Goal: Information Seeking & Learning: Learn about a topic

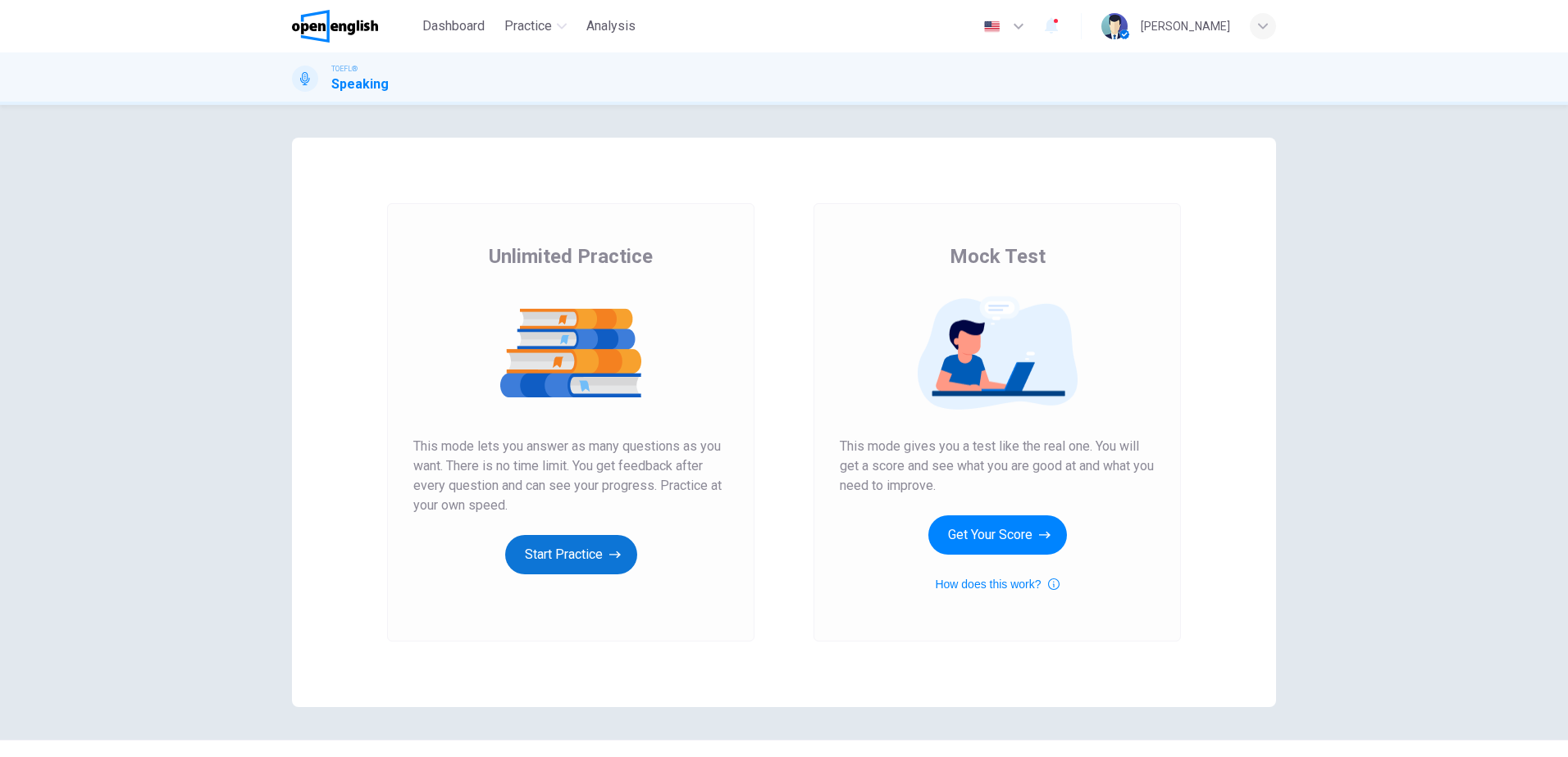
click at [553, 557] on button "Start Practice" at bounding box center [571, 555] width 132 height 39
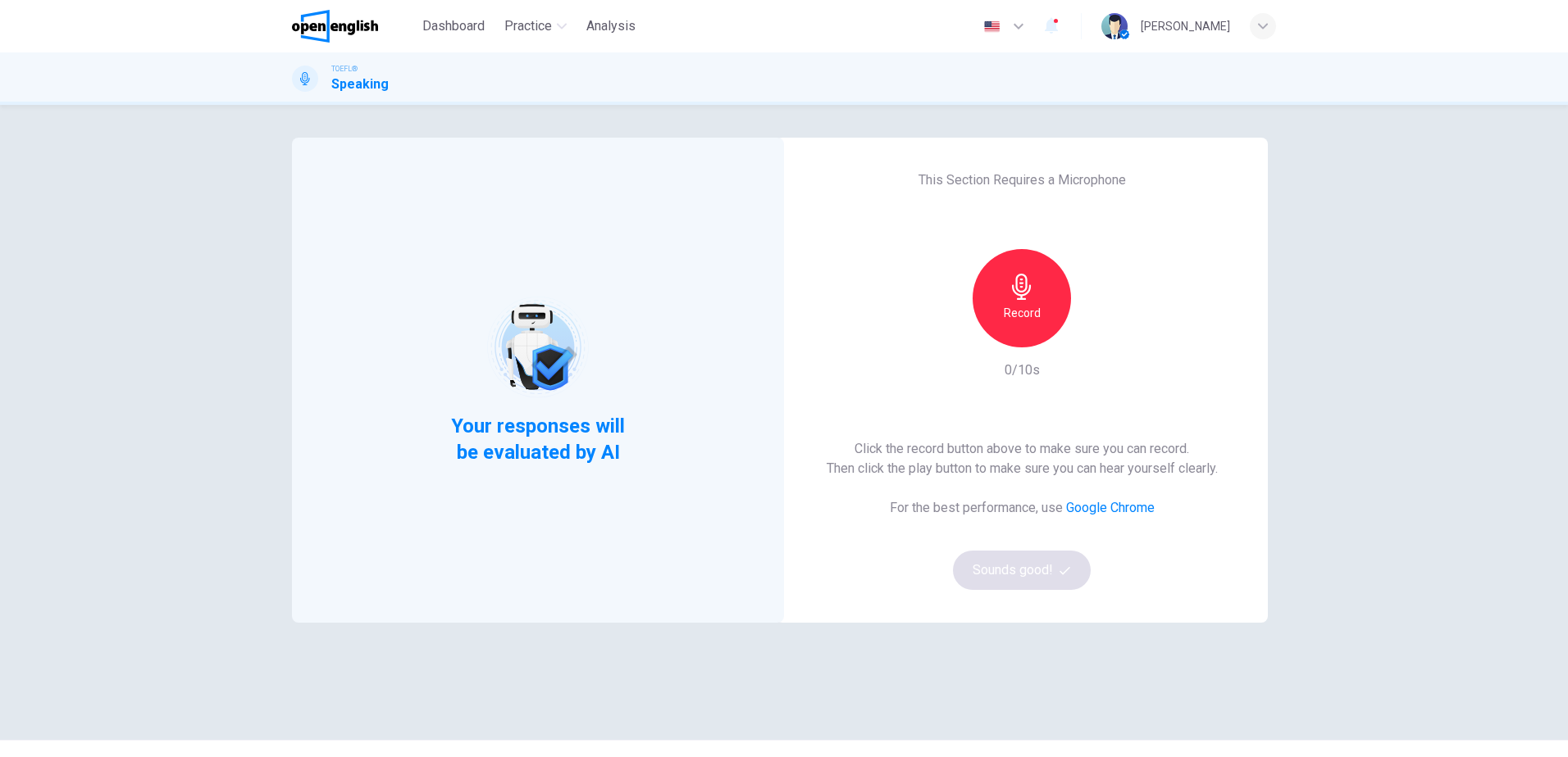
click at [1012, 291] on icon "button" at bounding box center [1021, 287] width 19 height 26
click at [1029, 304] on h6 "Stop" at bounding box center [1022, 313] width 24 height 20
click at [1011, 565] on button "Sounds good!" at bounding box center [1022, 571] width 138 height 39
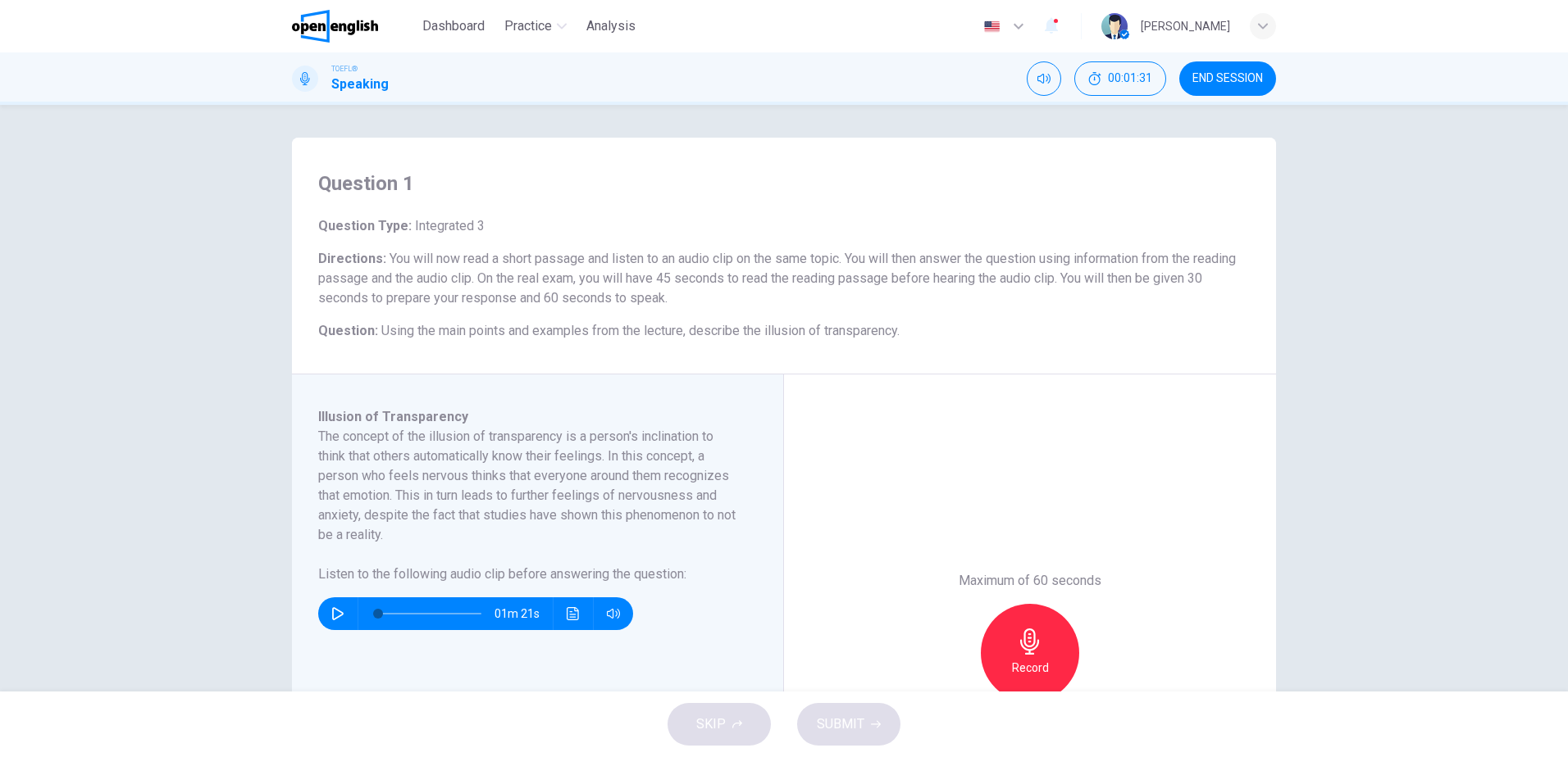
drag, startPoint x: 374, startPoint y: 331, endPoint x: 696, endPoint y: 331, distance: 322.0
click at [696, 331] on h6 "Question : Using the main points and examples from the lecture, describe the il…" at bounding box center [784, 331] width 932 height 20
click at [339, 614] on icon "button" at bounding box center [338, 614] width 11 height 13
click at [336, 614] on icon "button" at bounding box center [338, 614] width 13 height 13
type input "*"
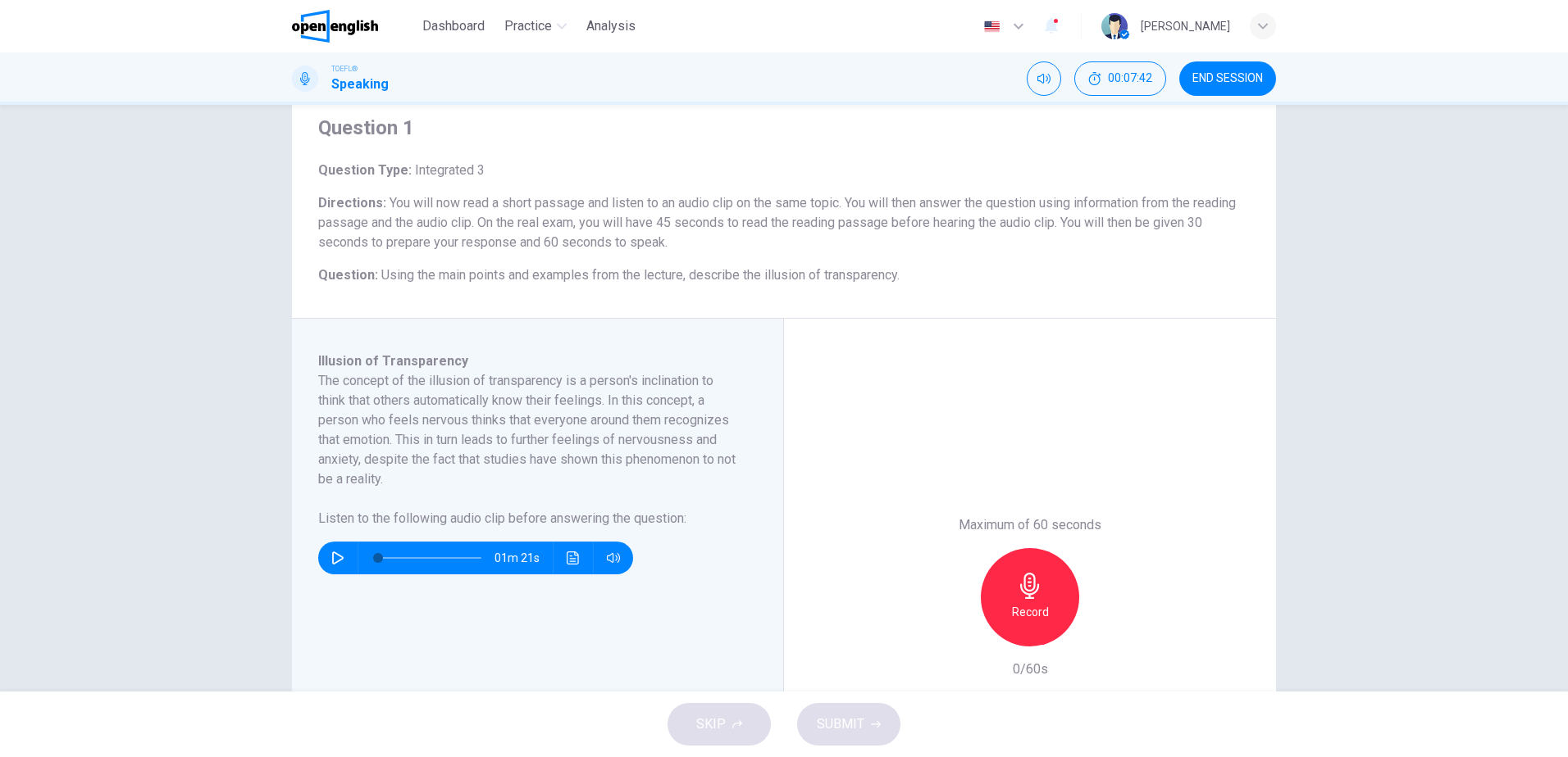
scroll to position [164, 0]
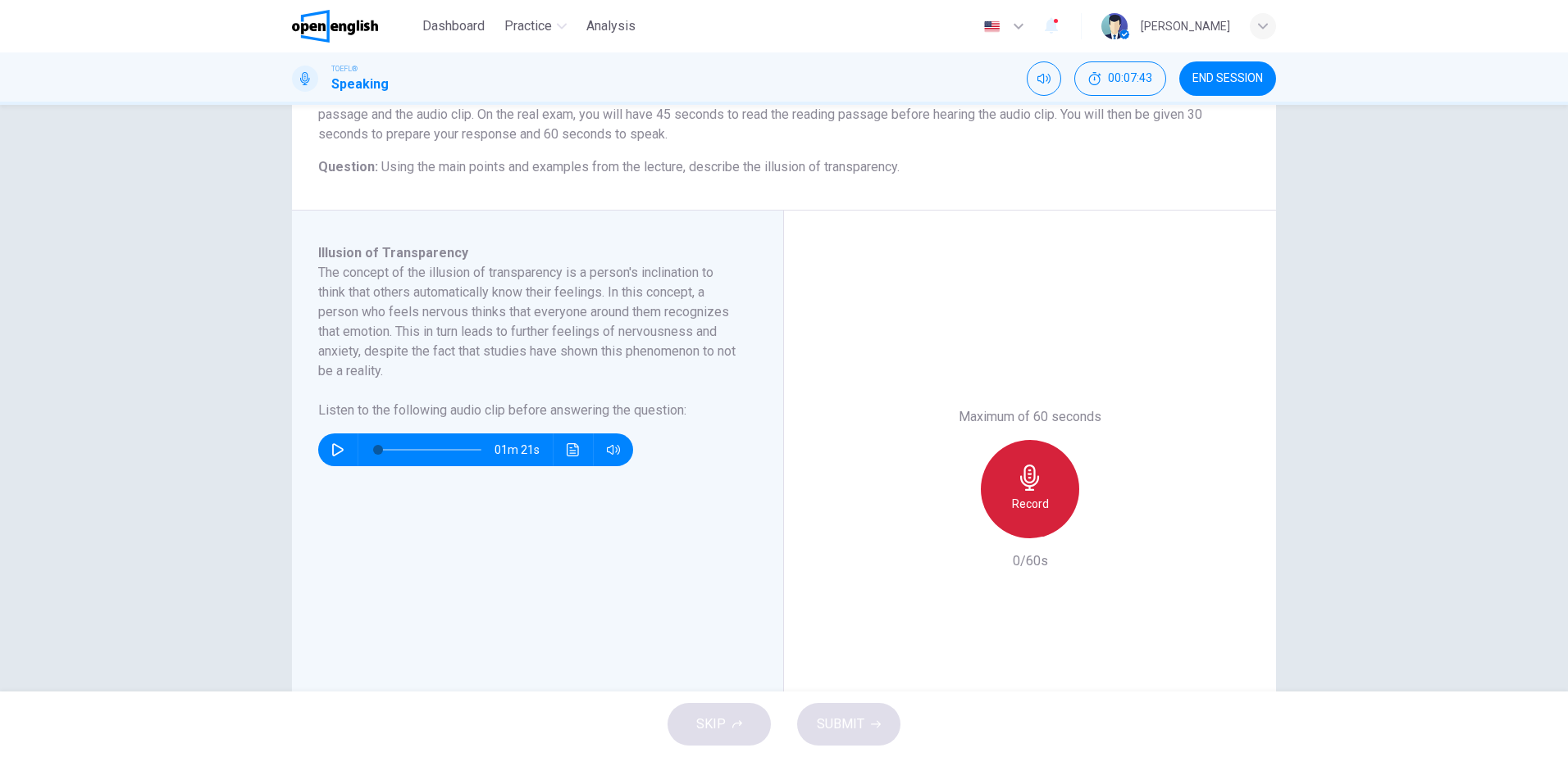
click at [1015, 496] on h6 "Record" at bounding box center [1030, 504] width 37 height 20
click at [851, 718] on span "SUBMIT" at bounding box center [840, 724] width 48 height 23
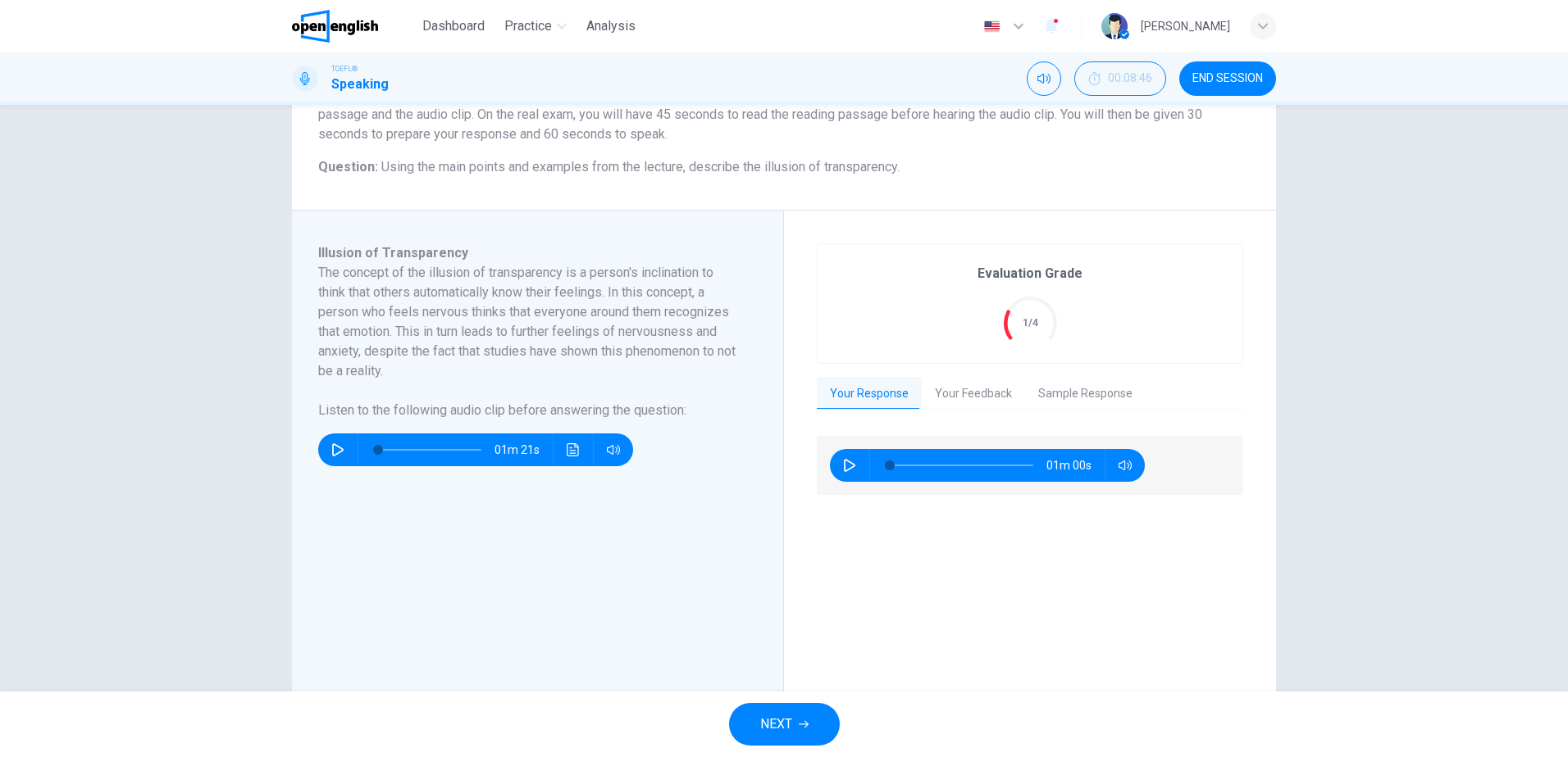
click at [837, 469] on button "button" at bounding box center [850, 465] width 26 height 33
type input "*"
click at [975, 391] on button "Your Feedback" at bounding box center [974, 394] width 103 height 34
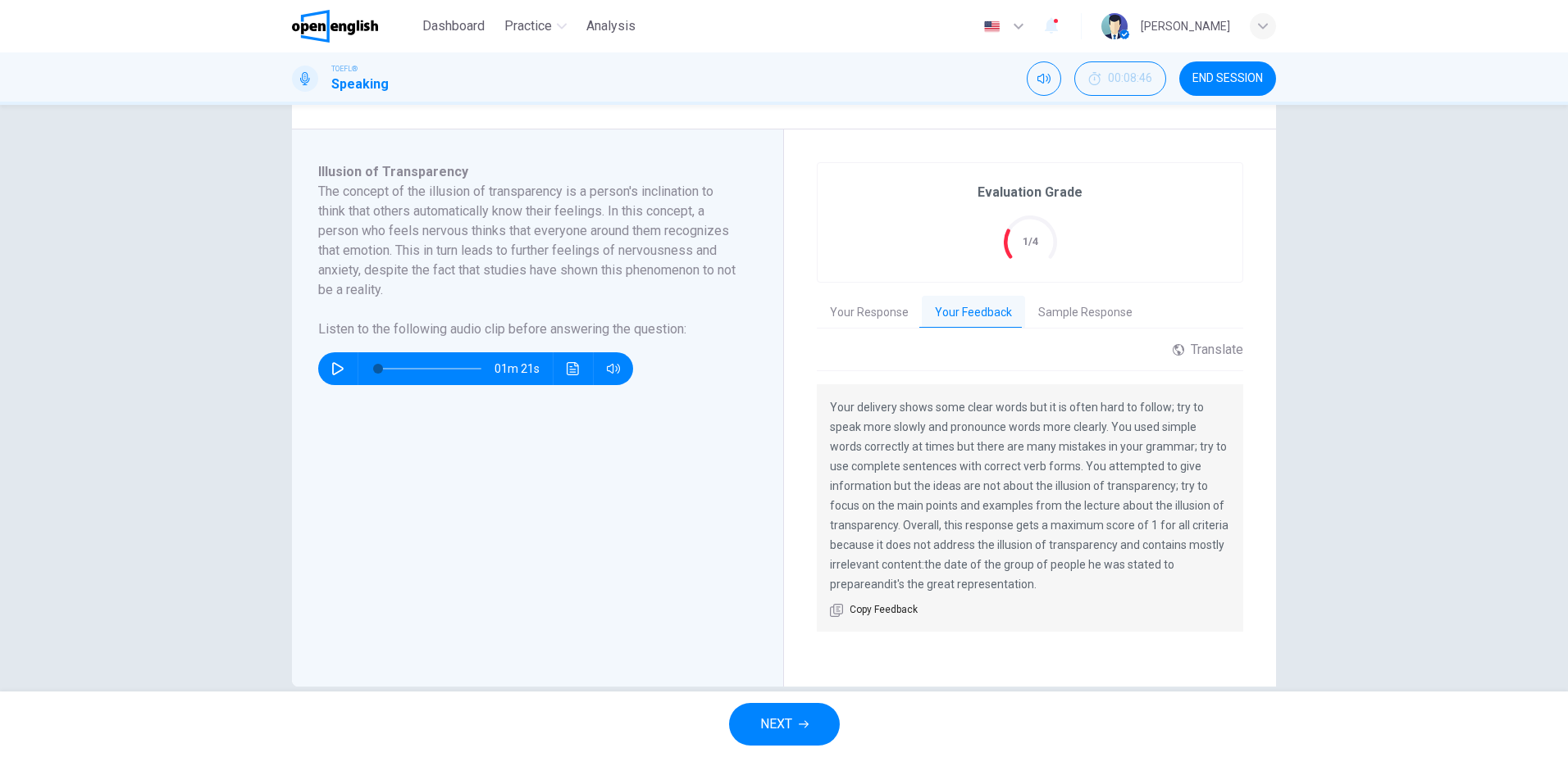
scroll to position [246, 0]
click at [1056, 307] on button "Sample Response" at bounding box center [1084, 312] width 120 height 34
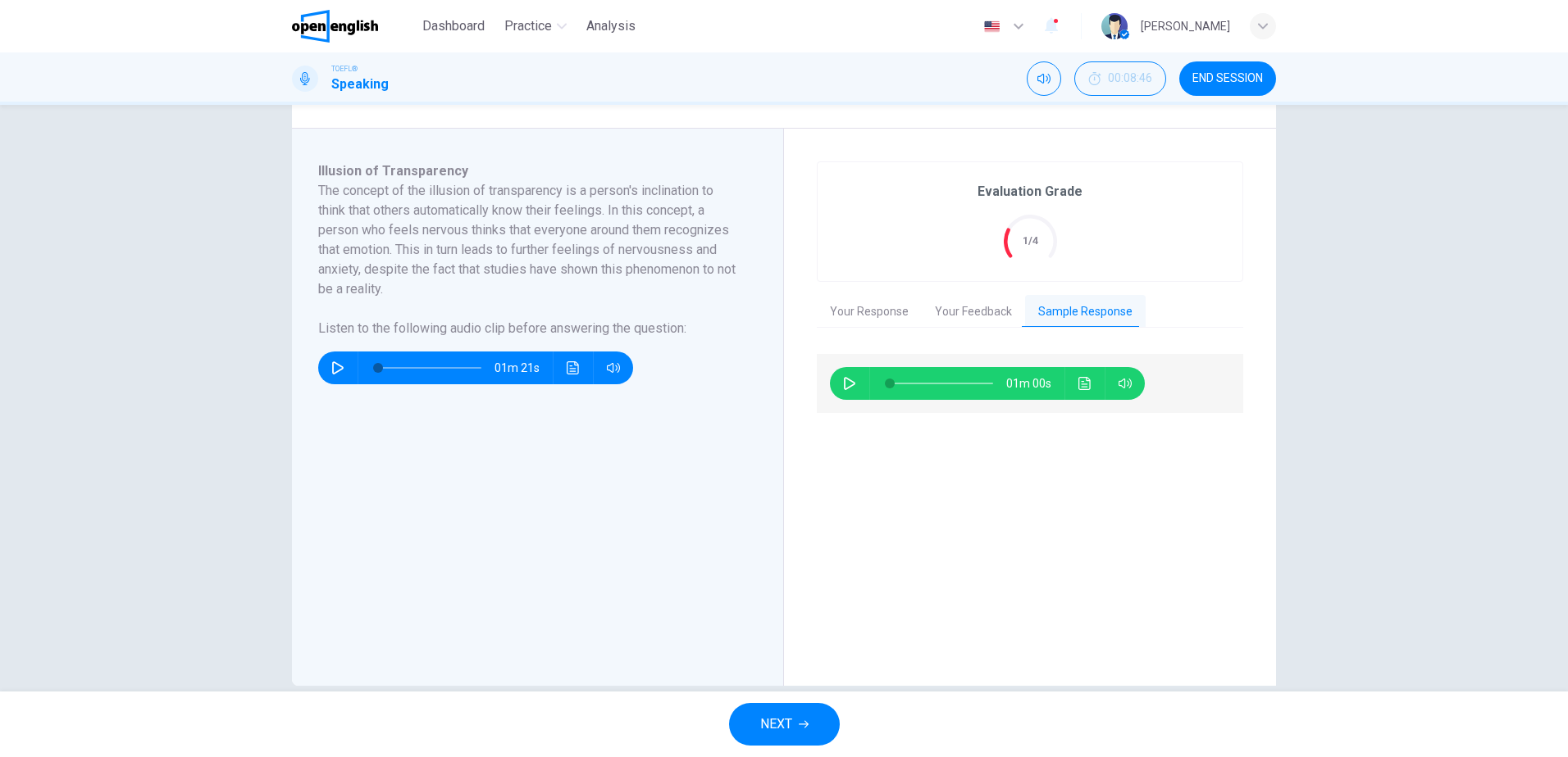
click at [847, 376] on button "button" at bounding box center [850, 383] width 26 height 33
type input "*"
click at [792, 727] on span "NEXT" at bounding box center [776, 724] width 32 height 23
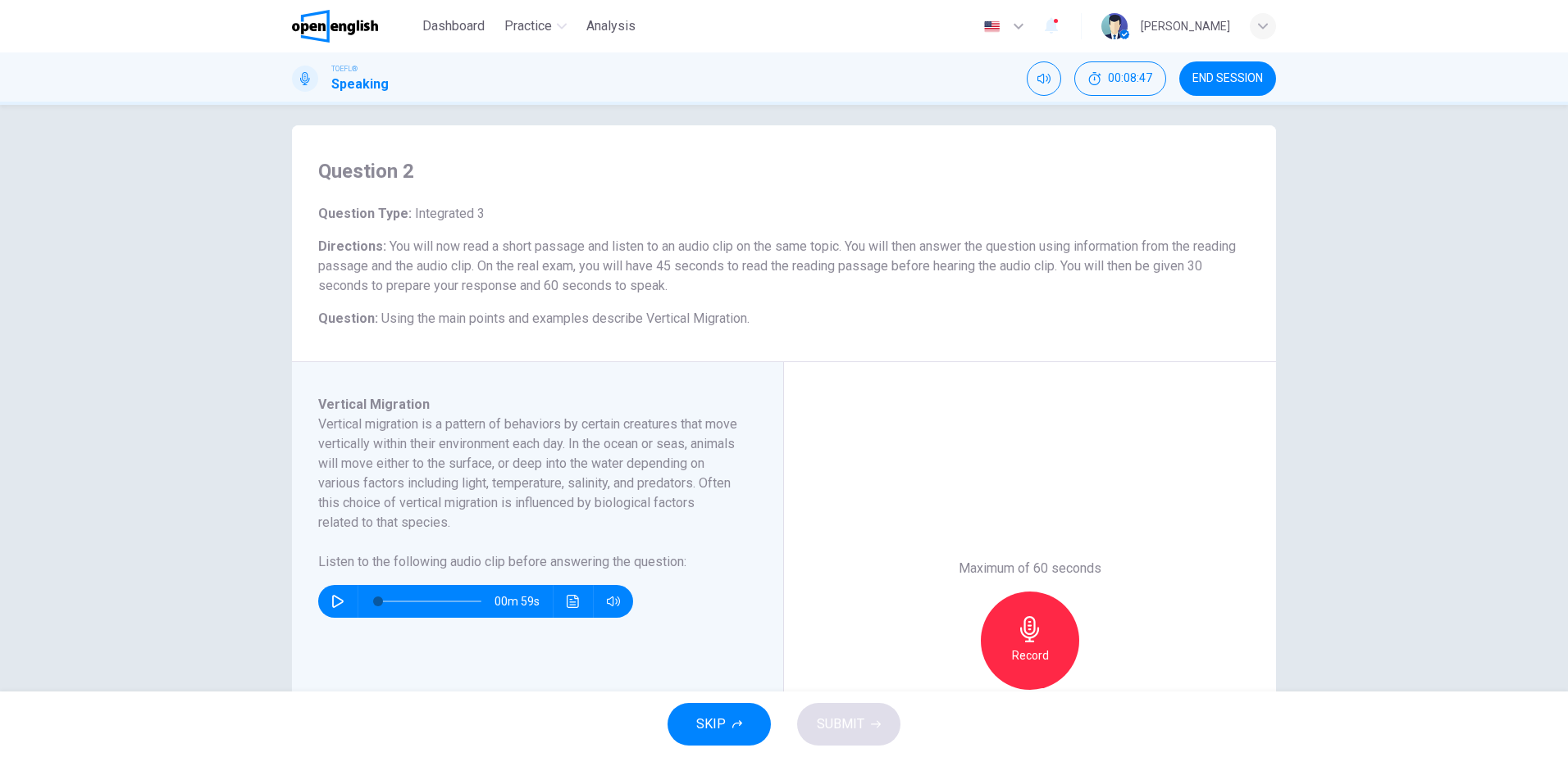
scroll to position [0, 0]
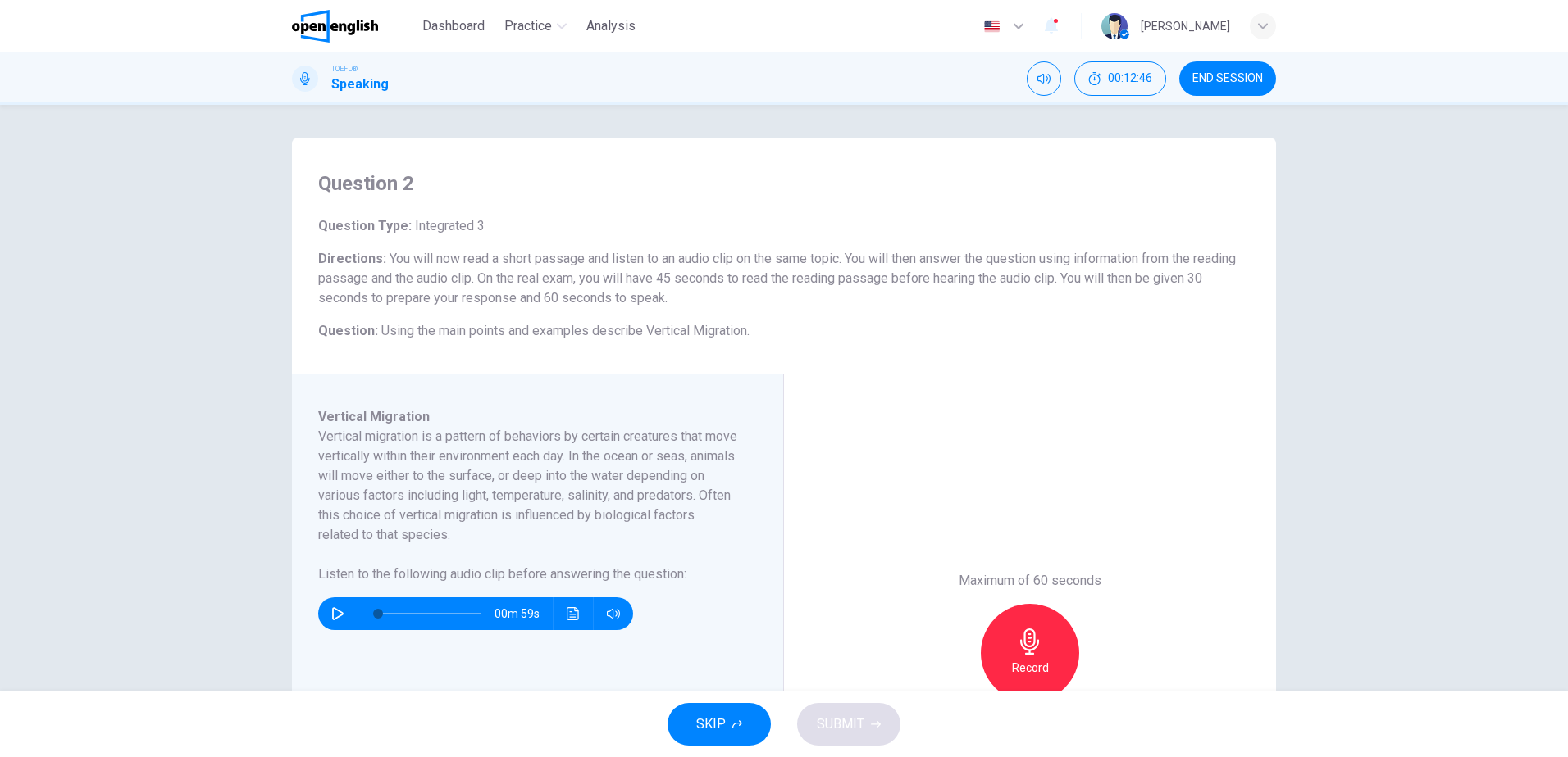
click at [325, 616] on button "button" at bounding box center [338, 614] width 26 height 33
click at [335, 611] on icon "button" at bounding box center [338, 614] width 11 height 13
type input "*"
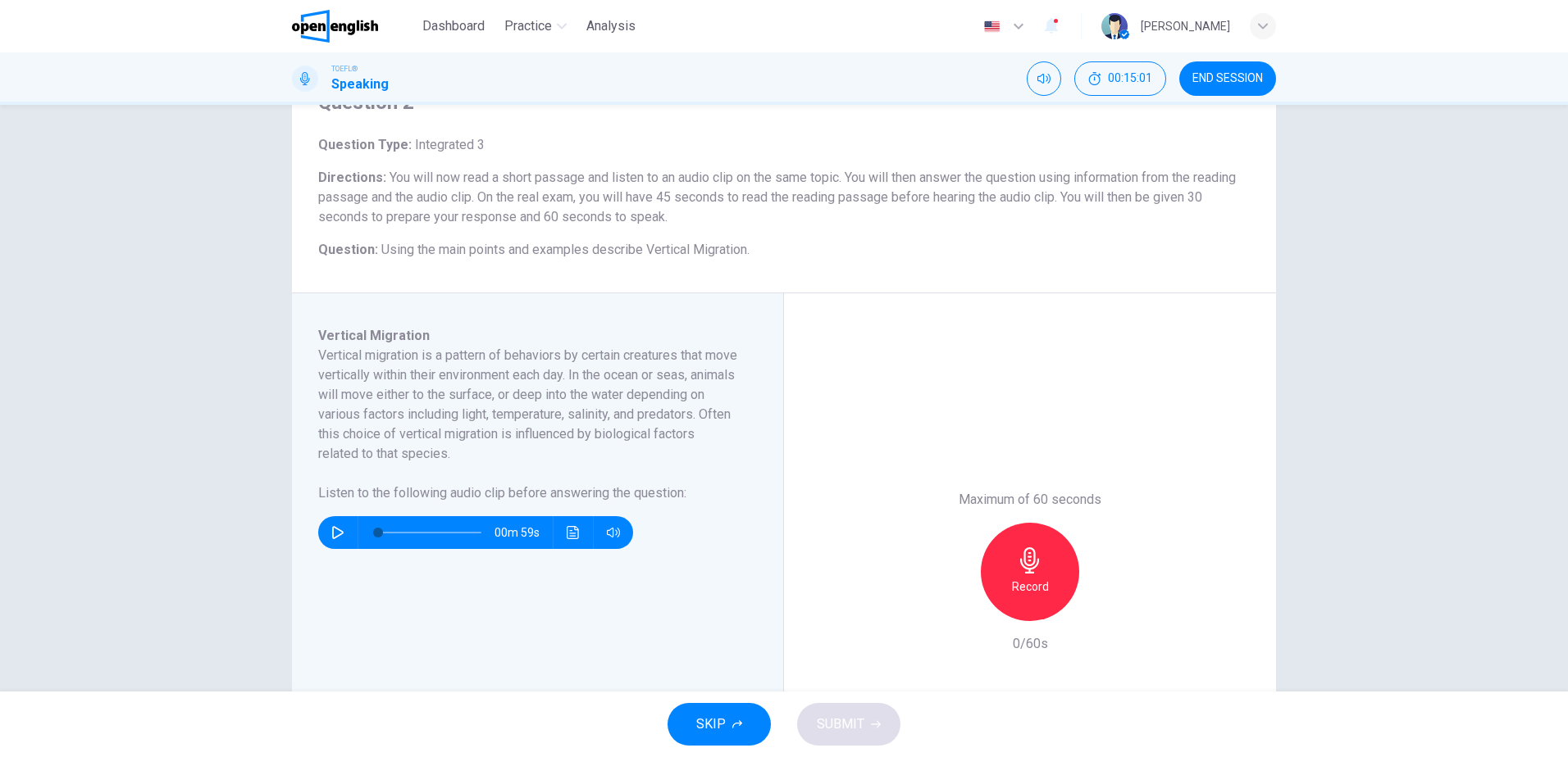
scroll to position [82, 0]
click at [1024, 575] on div "Record" at bounding box center [1030, 572] width 99 height 99
click at [839, 716] on span "SUBMIT" at bounding box center [840, 724] width 48 height 23
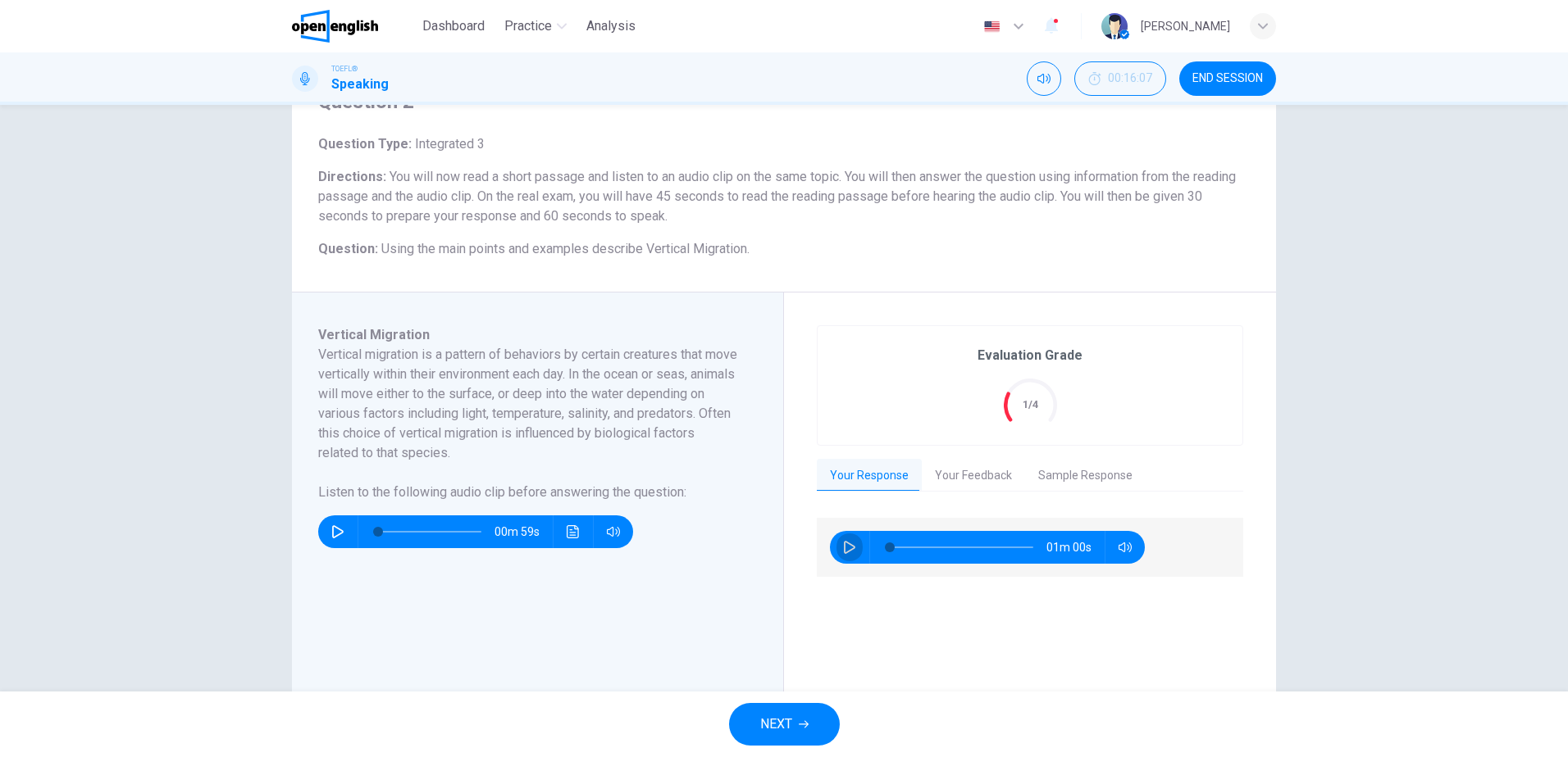
click at [843, 549] on icon "button" at bounding box center [850, 547] width 13 height 13
type input "*"
click at [972, 472] on button "Your Feedback" at bounding box center [974, 476] width 103 height 34
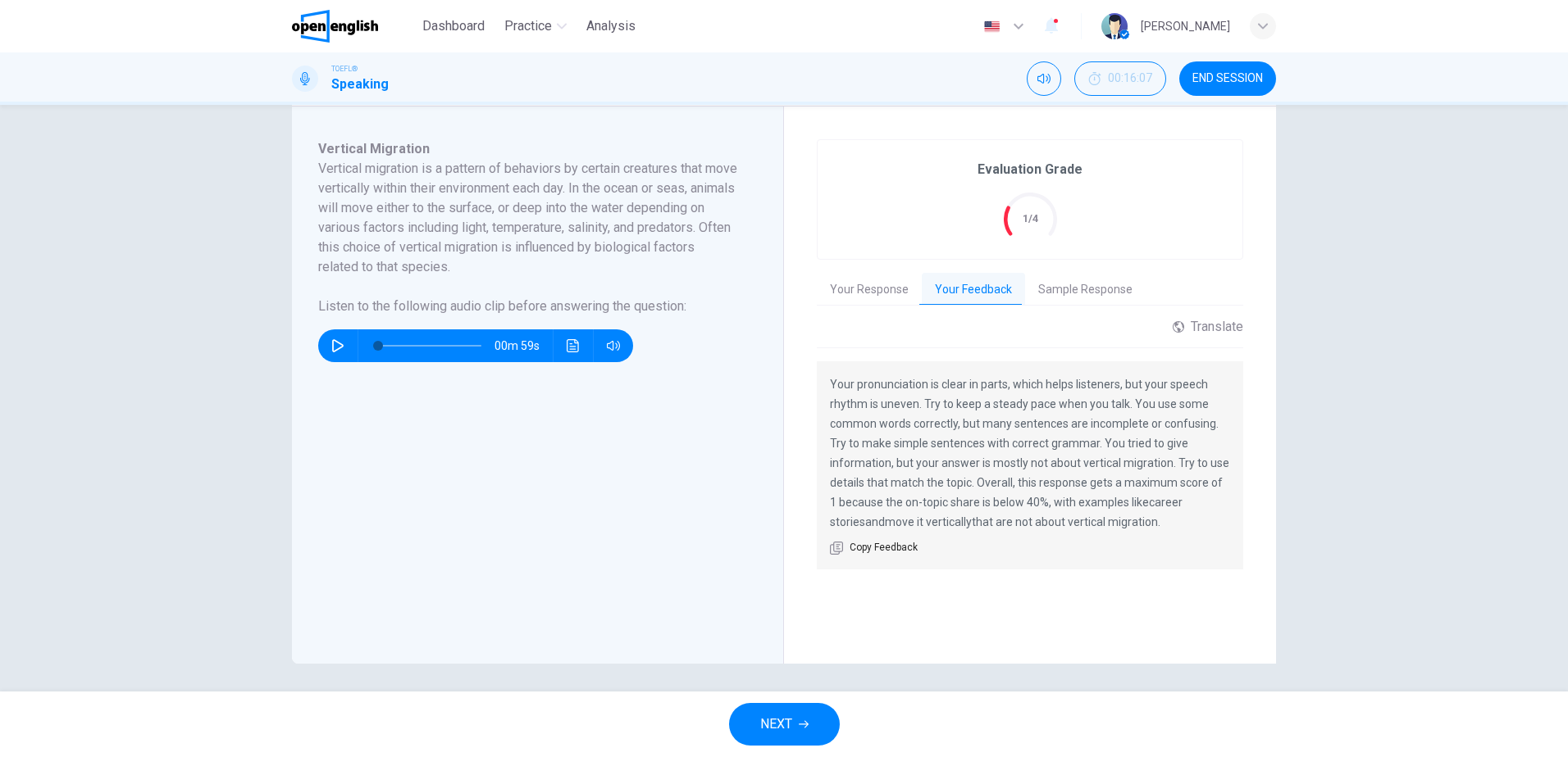
scroll to position [273, 0]
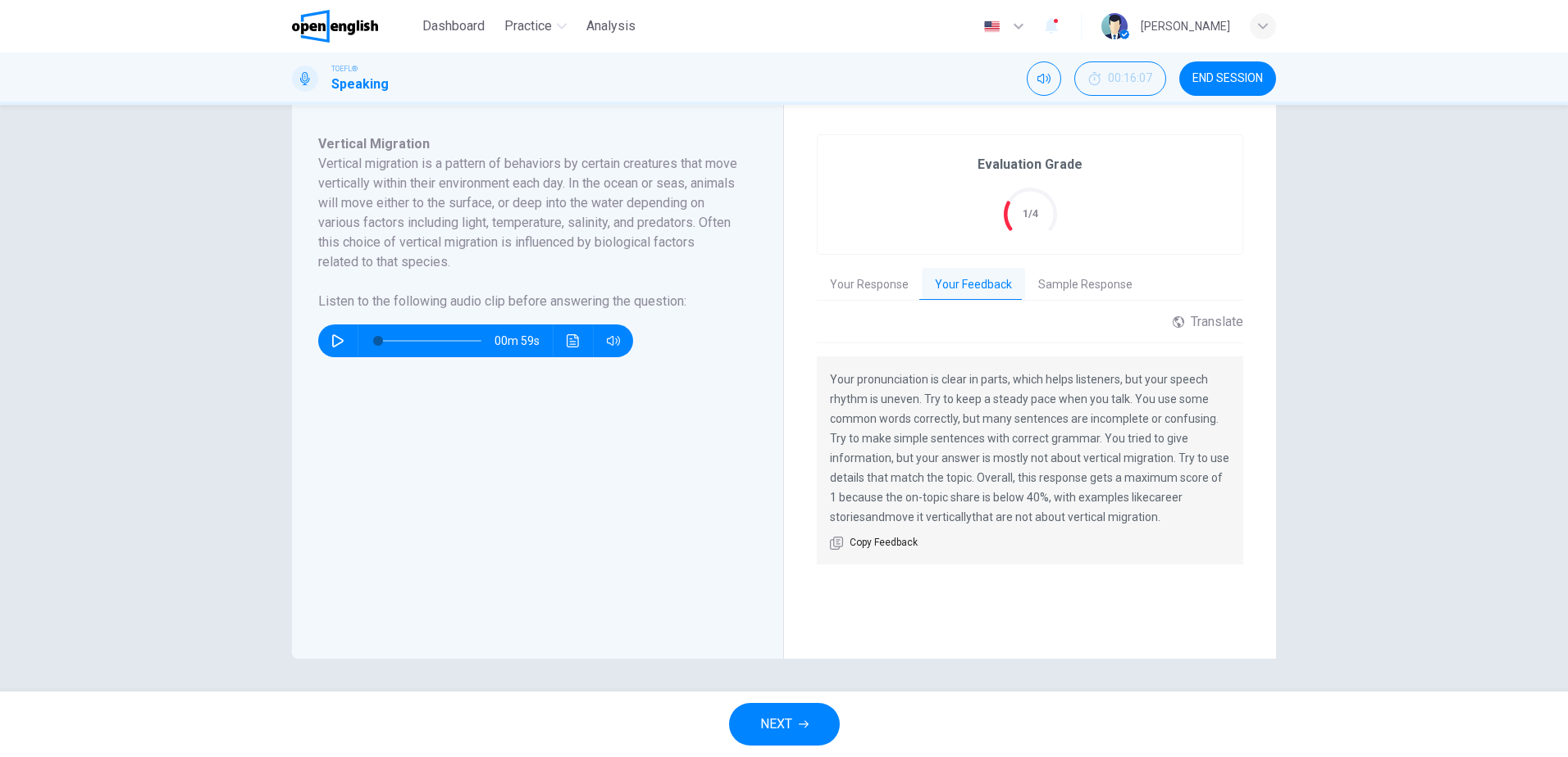
drag, startPoint x: 874, startPoint y: 397, endPoint x: 920, endPoint y: 397, distance: 46.0
click at [920, 397] on p "Your pronunciation is clear in parts, which helps listeners, but your speech rh…" at bounding box center [1030, 448] width 401 height 157
click at [1087, 284] on button "Sample Response" at bounding box center [1084, 285] width 120 height 34
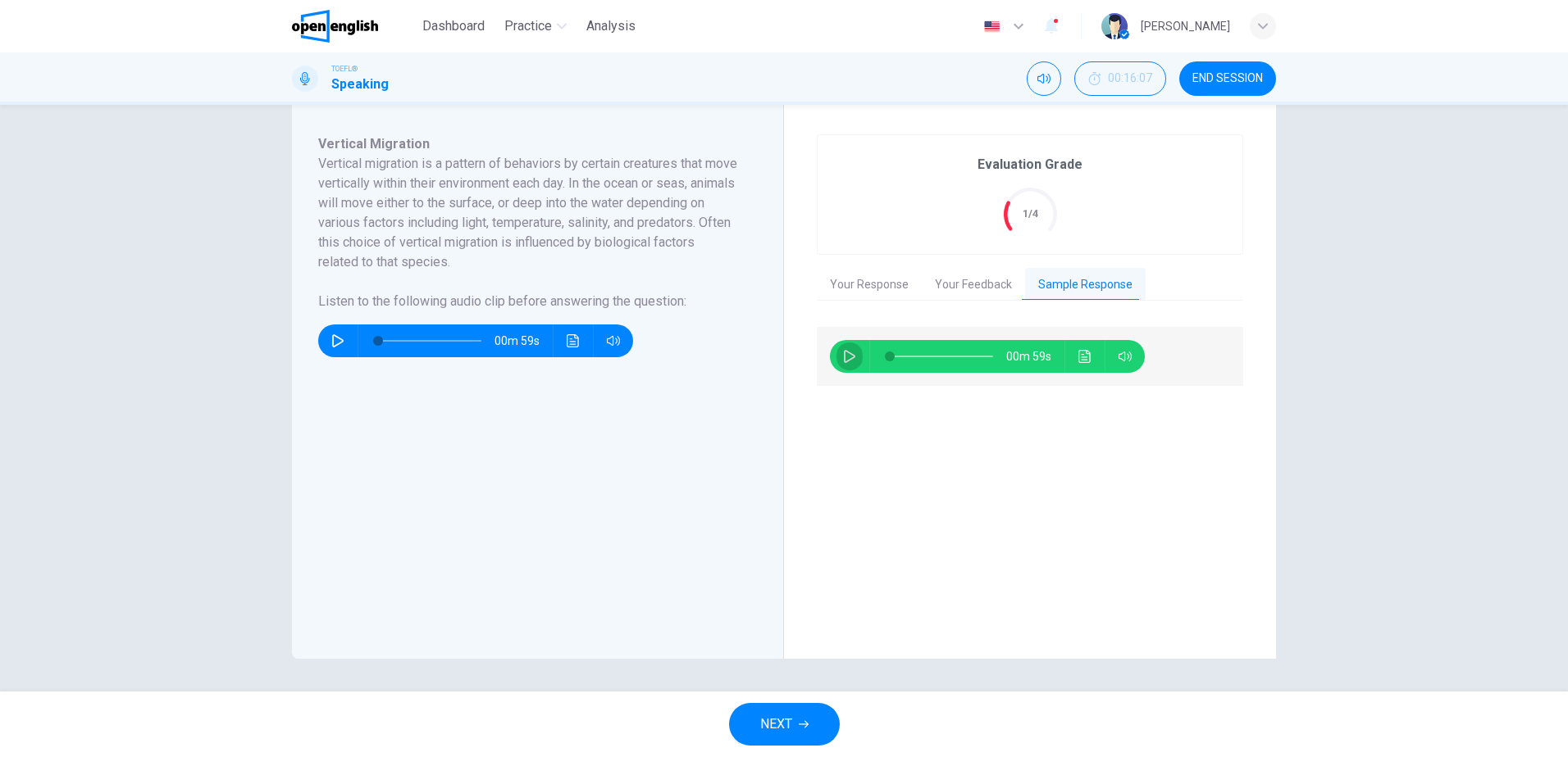
click at [845, 353] on icon "button" at bounding box center [850, 357] width 11 height 13
type input "*"
click at [770, 720] on span "NEXT" at bounding box center [776, 724] width 32 height 23
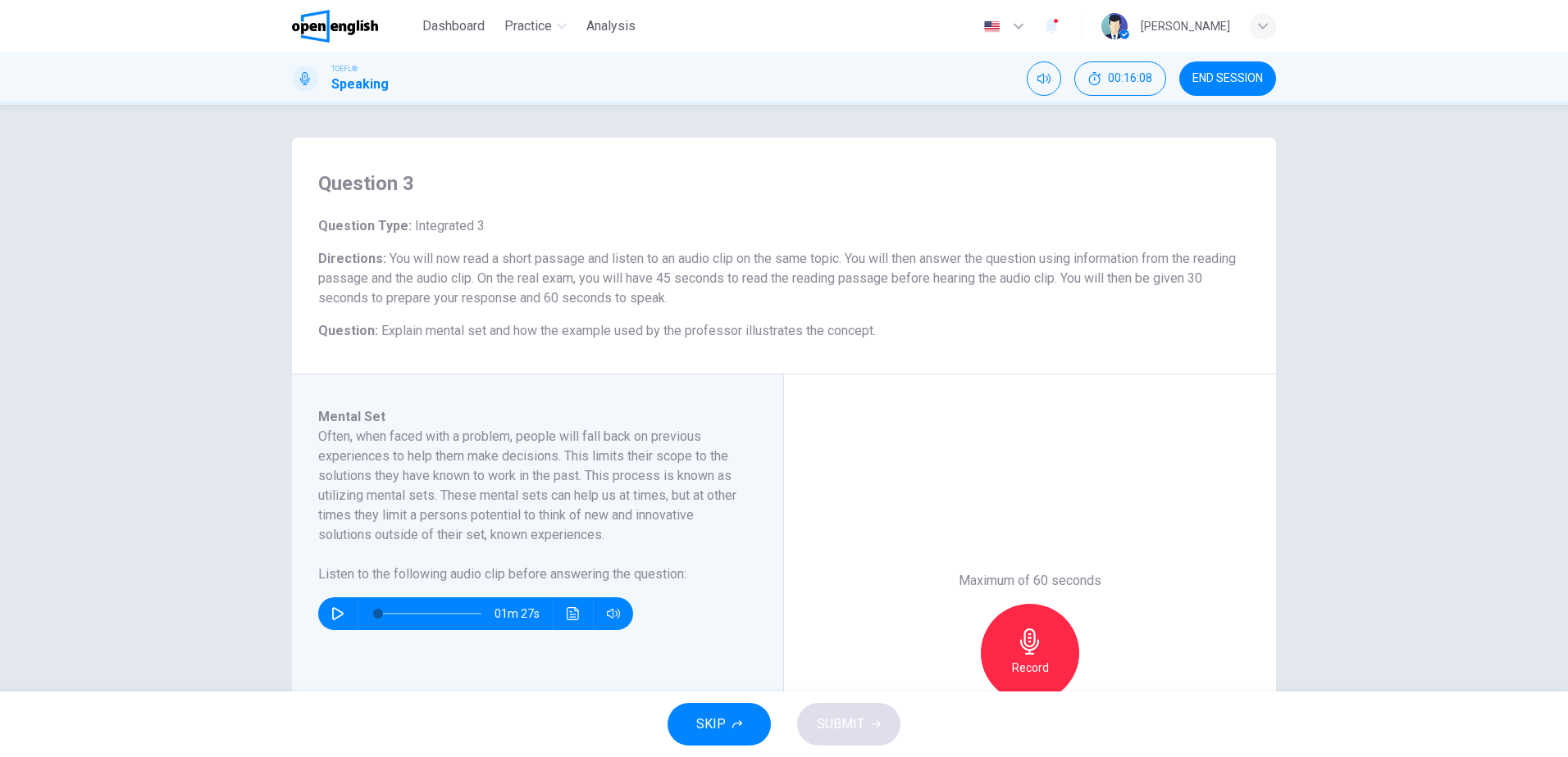
scroll to position [82, 0]
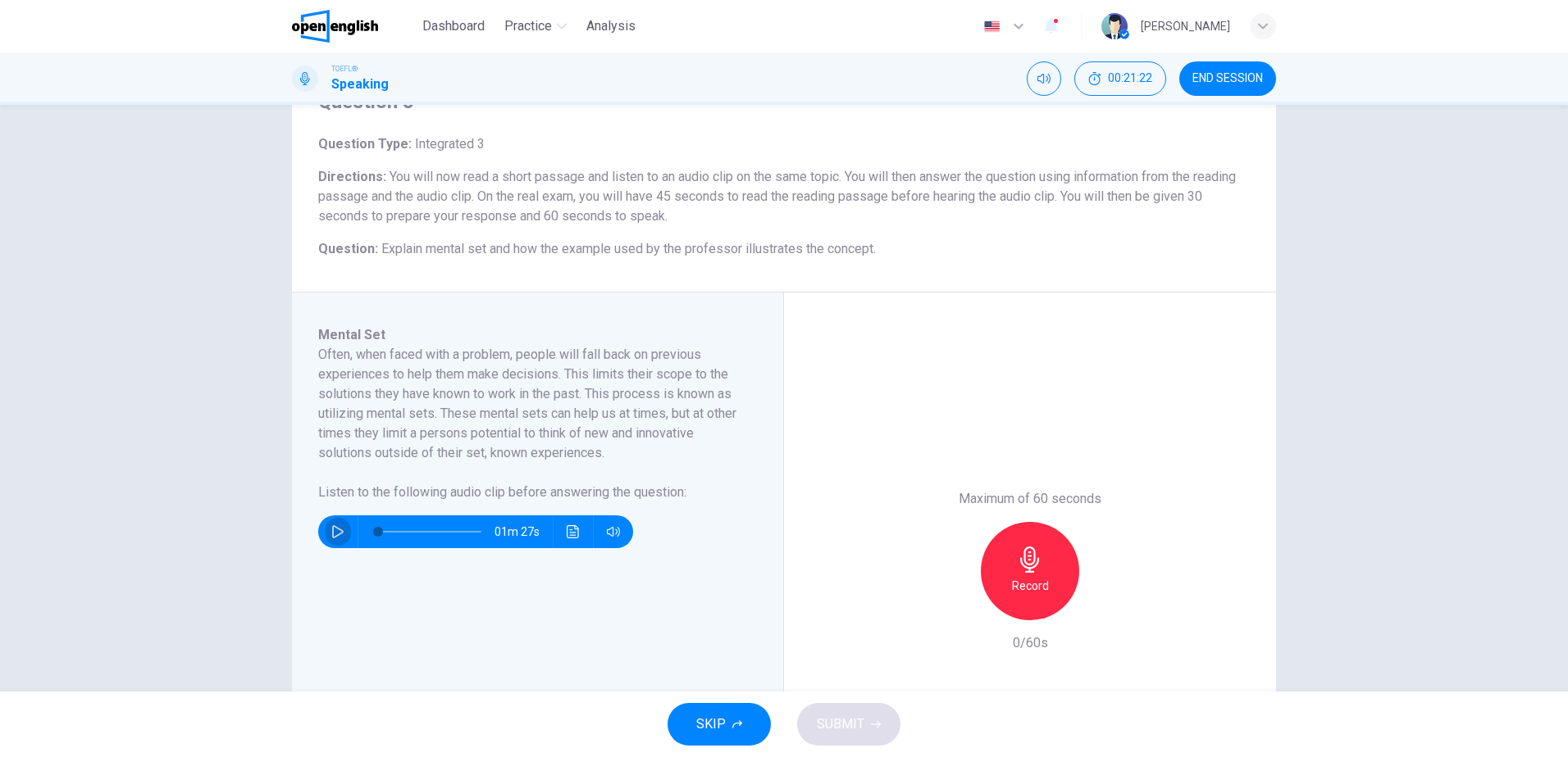
click at [334, 533] on icon "button" at bounding box center [338, 532] width 13 height 13
click at [332, 531] on icon "button" at bounding box center [338, 532] width 13 height 13
type input "*"
click at [1037, 586] on h6 "Record" at bounding box center [1030, 586] width 37 height 20
click at [841, 715] on span "SUBMIT" at bounding box center [840, 724] width 48 height 23
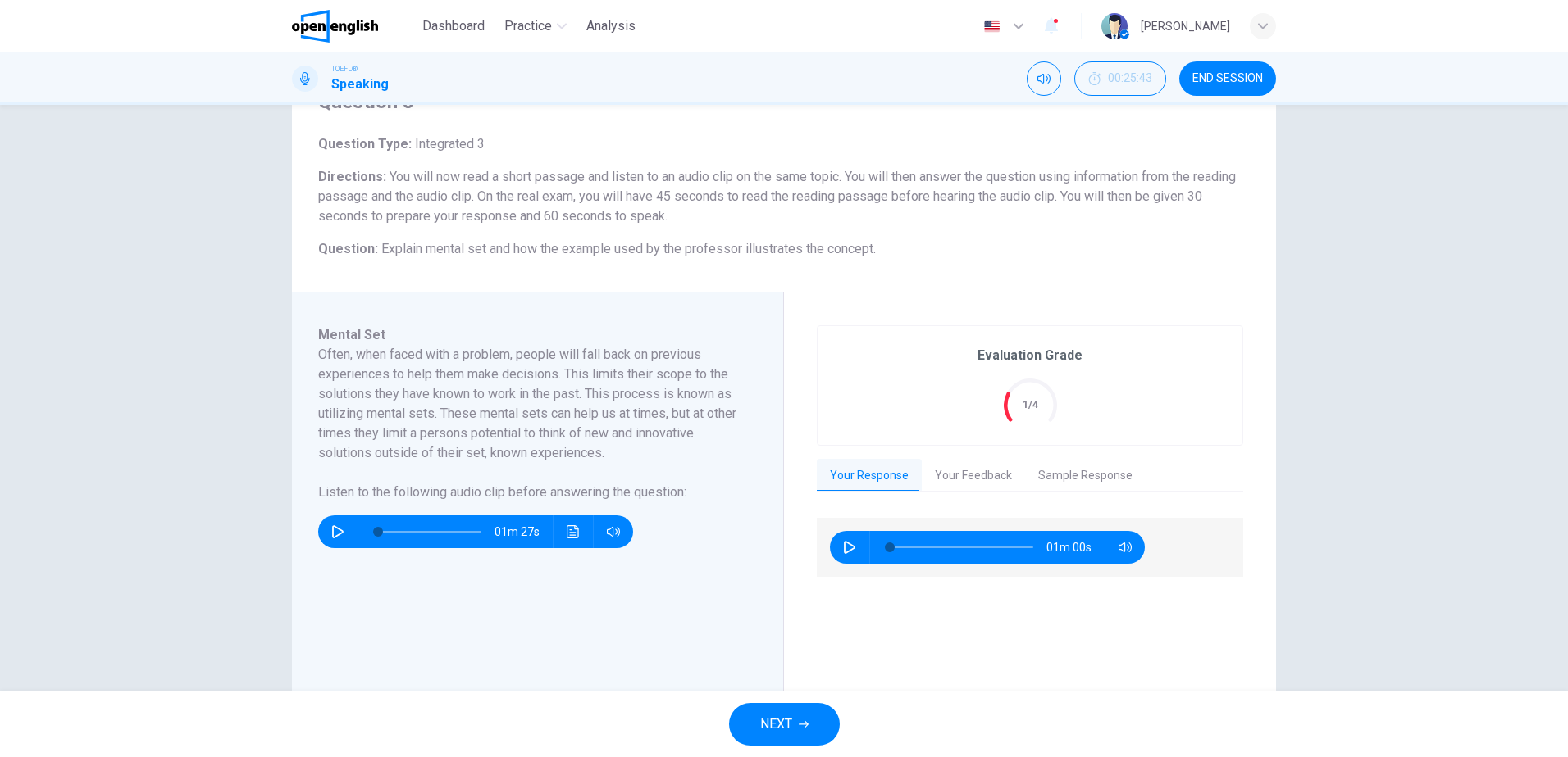
click at [843, 547] on icon "button" at bounding box center [850, 547] width 13 height 13
type input "*"
click at [952, 475] on button "Your Feedback" at bounding box center [974, 476] width 103 height 34
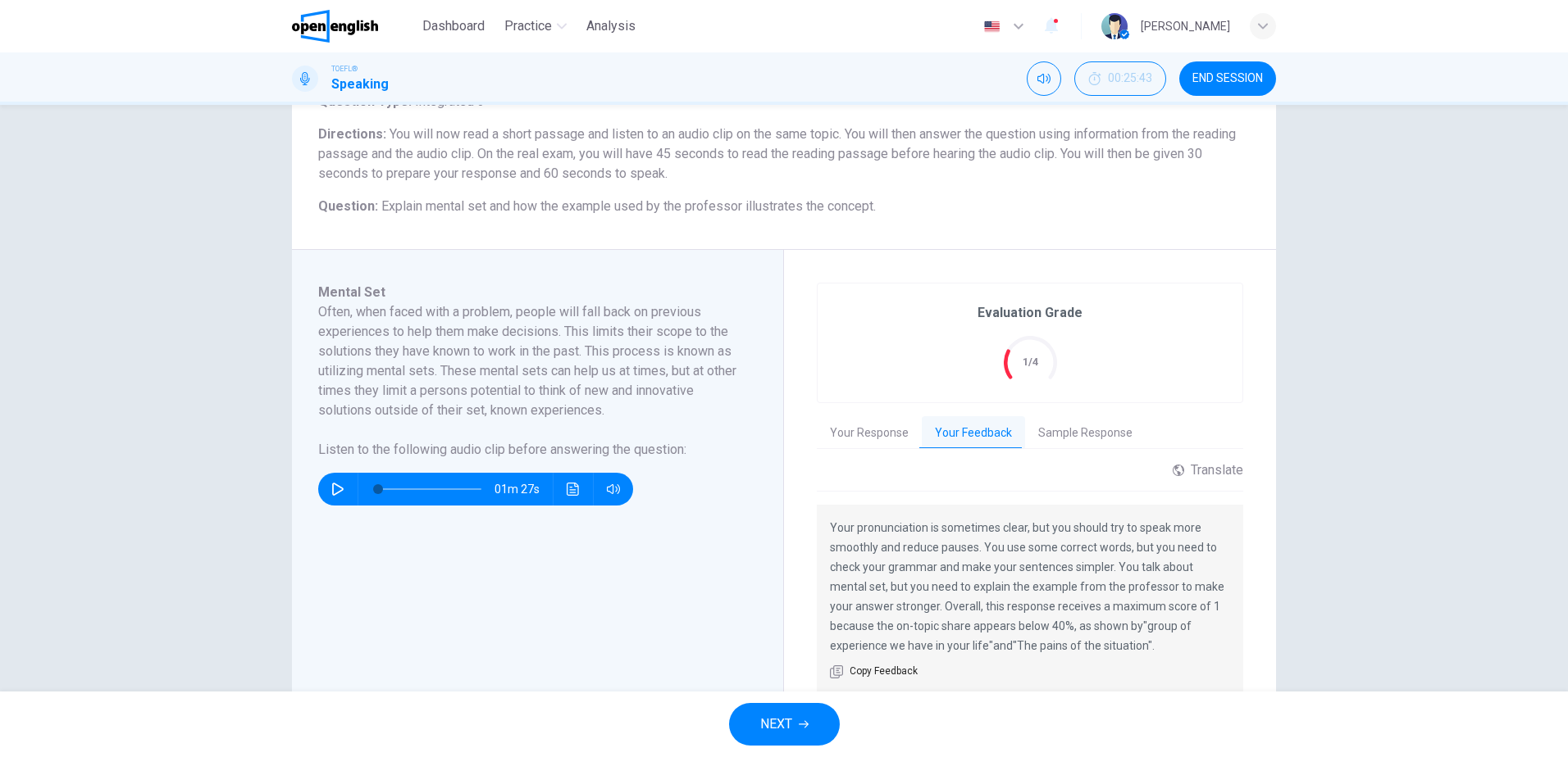
scroll to position [164, 0]
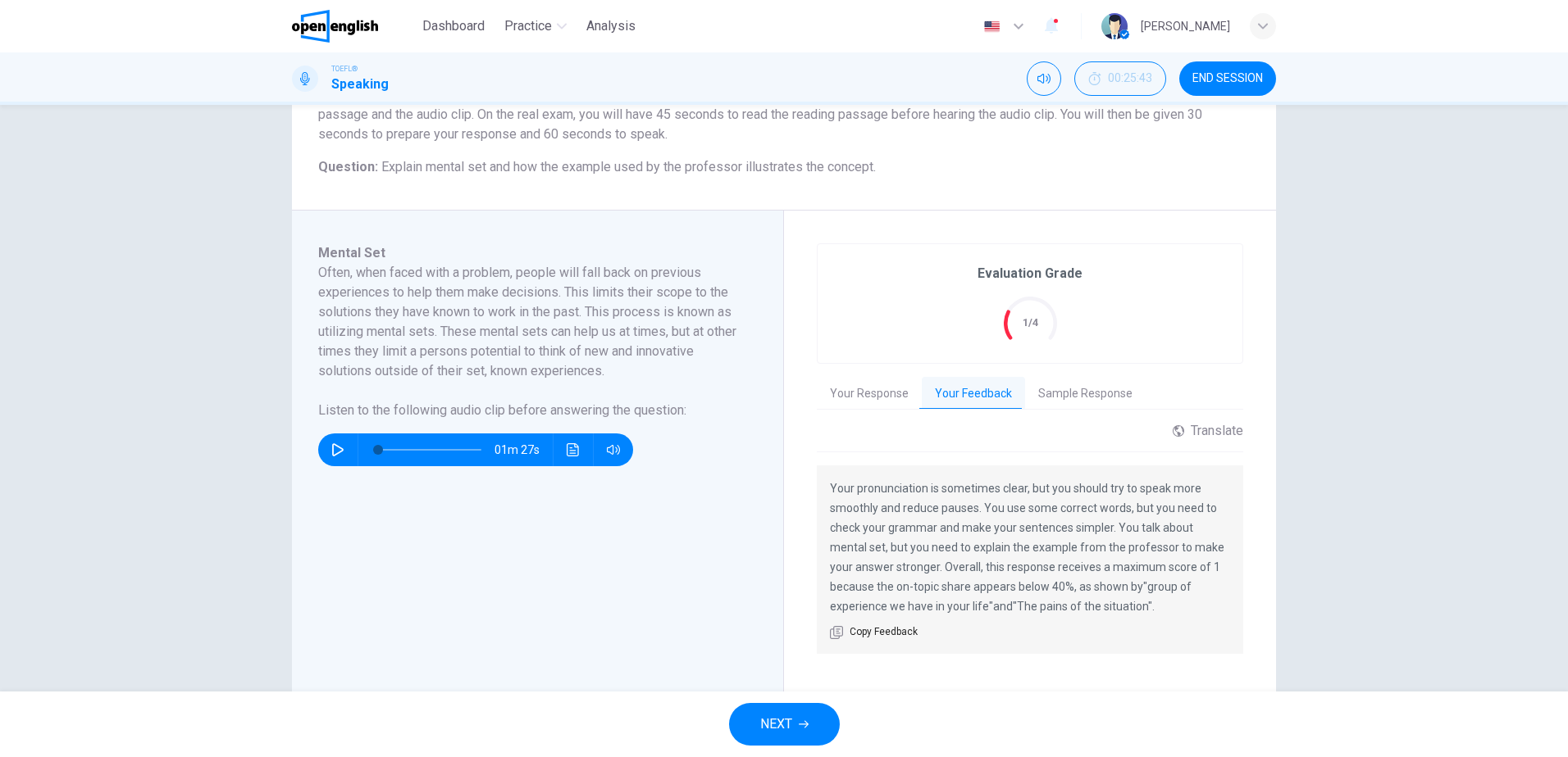
click at [1061, 388] on button "Sample Response" at bounding box center [1084, 394] width 120 height 34
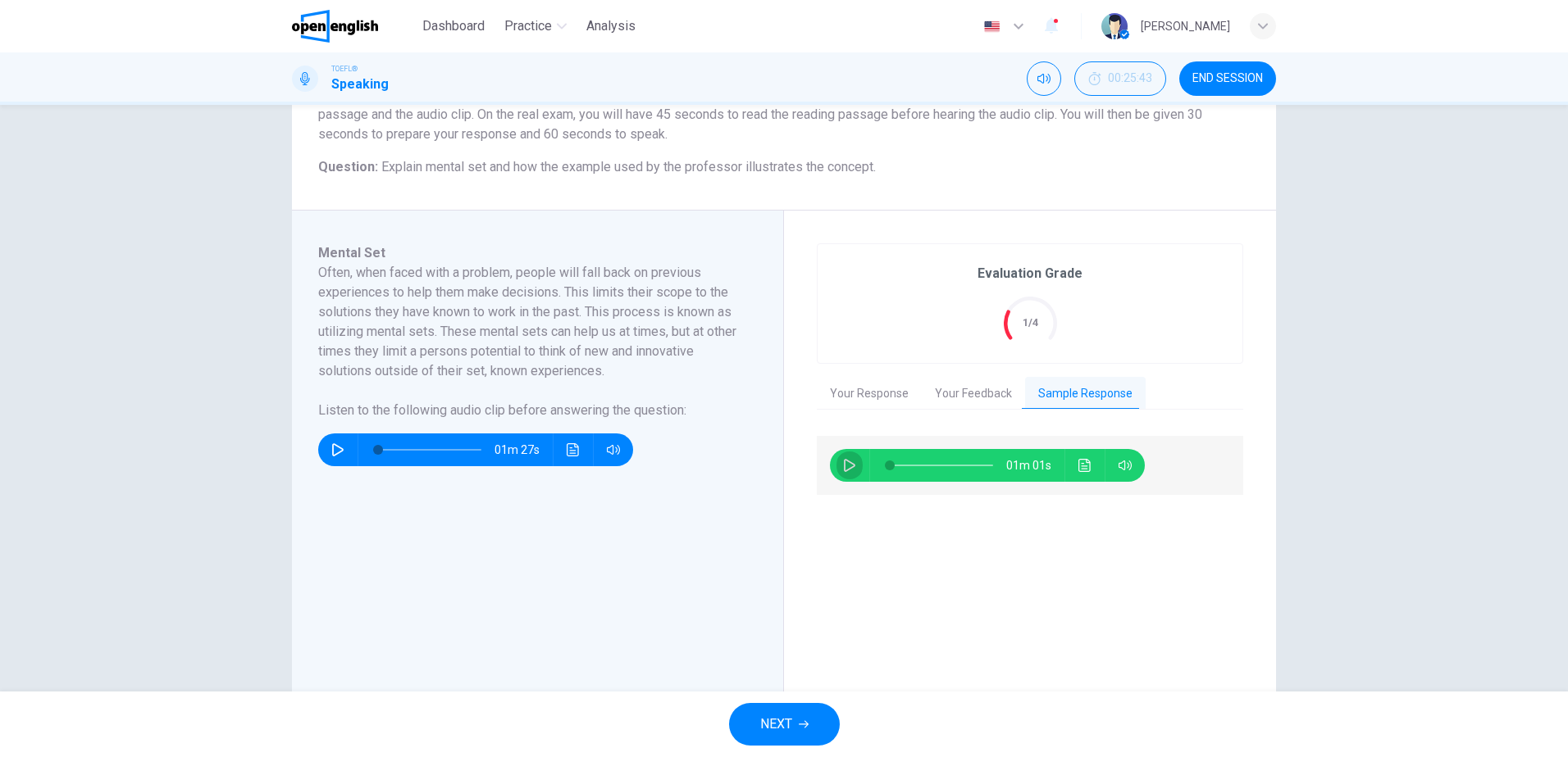
click at [843, 464] on icon "button" at bounding box center [850, 466] width 13 height 13
type input "*"
click at [1248, 78] on span "END SESSION" at bounding box center [1228, 78] width 71 height 13
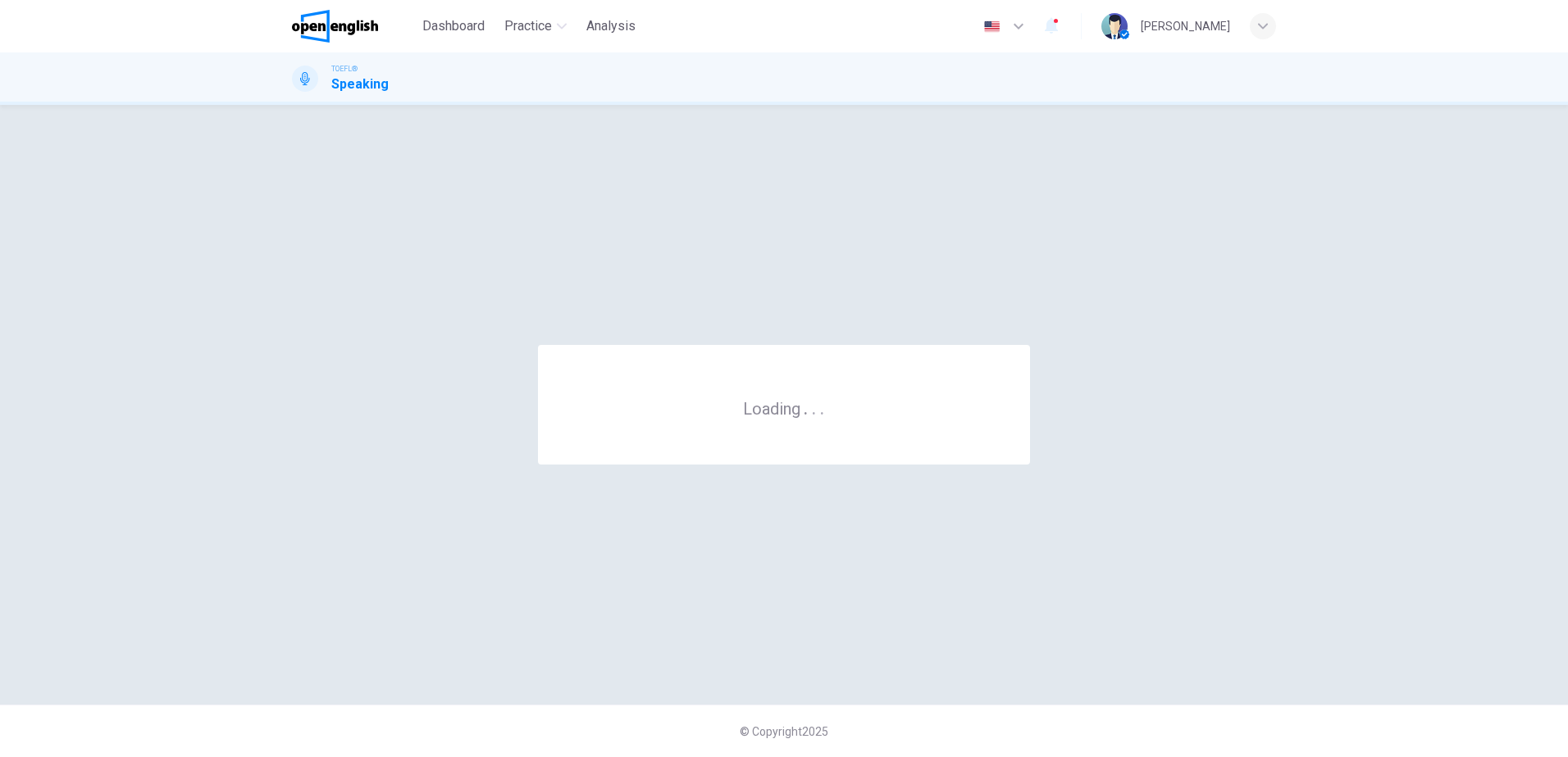
scroll to position [0, 0]
